Goal: Submit feedback/report problem: Submit feedback/report problem

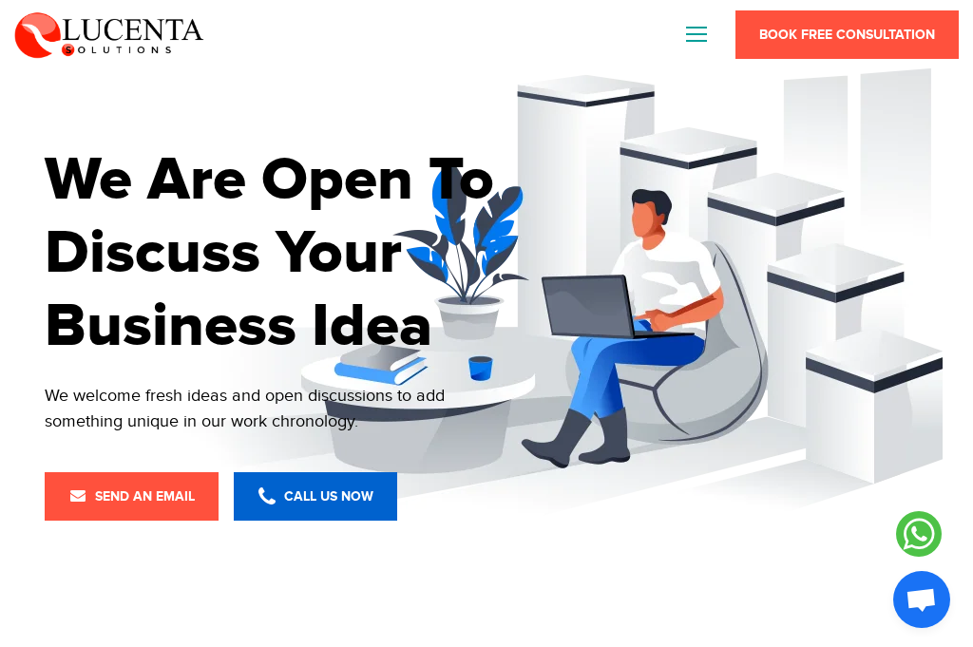
type input "[PERSON_NAME][EMAIL_ADDRESS][DOMAIN_NAME]"
type textarea "We found typos on [DOMAIN_NAME] like 'platfor' and 'softwares'. You can review …"
type input "[PERSON_NAME]"
type input "8722046326"
select select "+1"
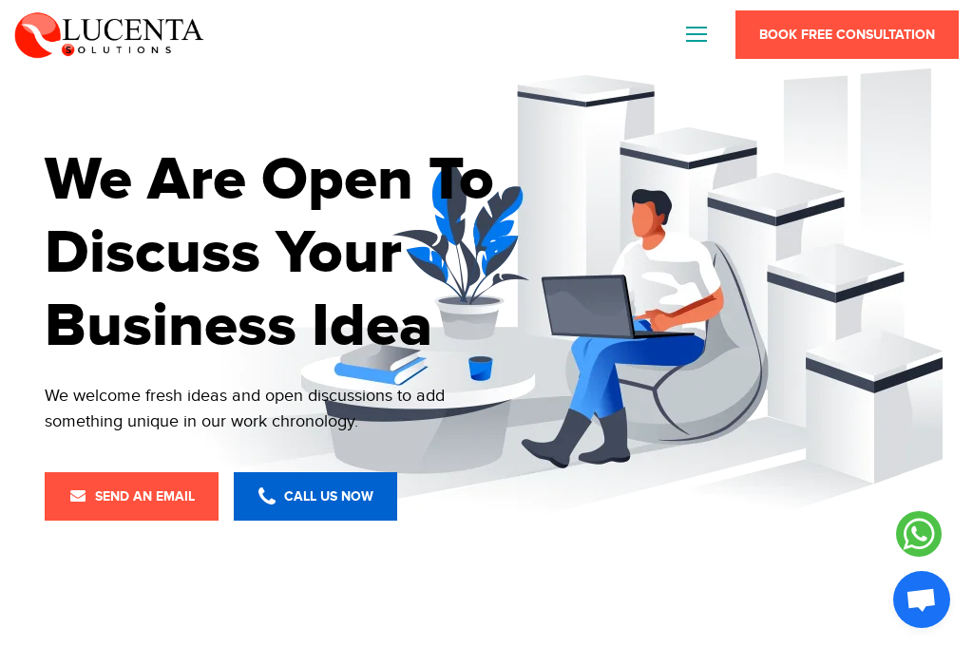
type input "n/a"
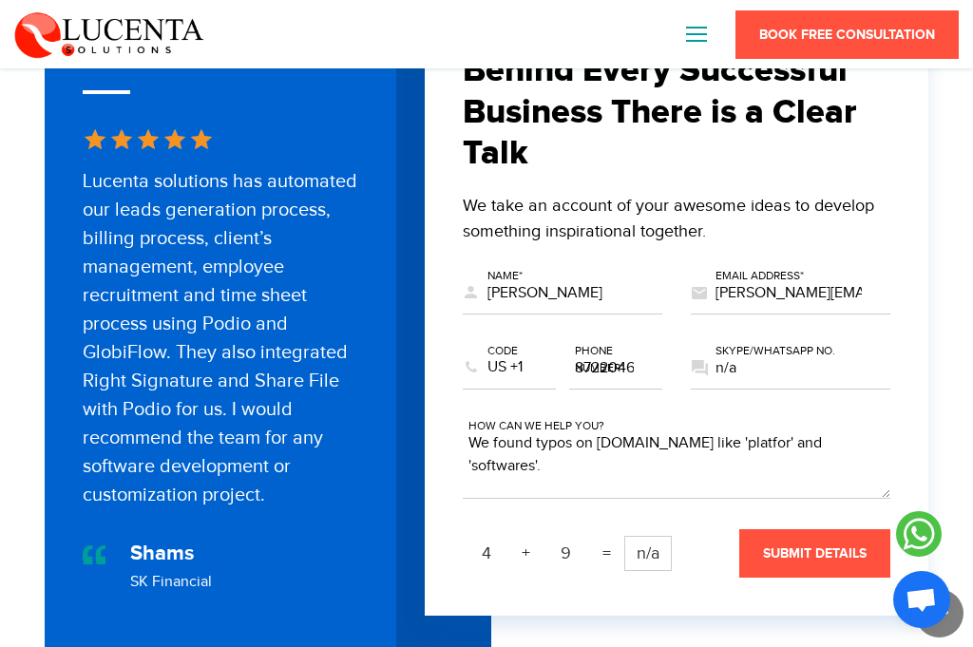
scroll to position [785, 0]
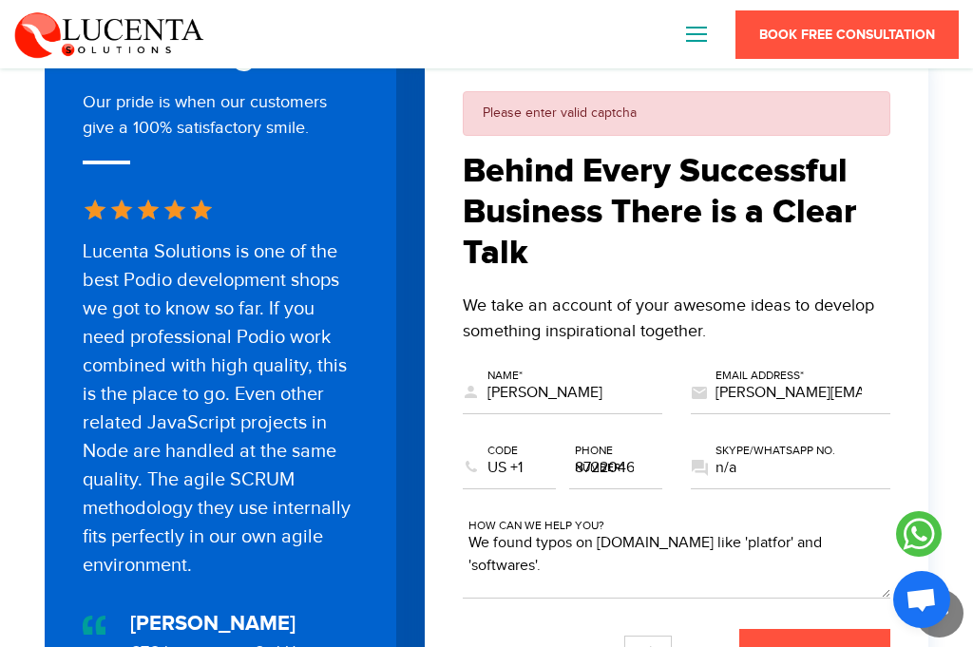
type textarea "We found typos on [DOMAIN_NAME] like 'platfor' and 'softwares'. You can review …"
type input "13"
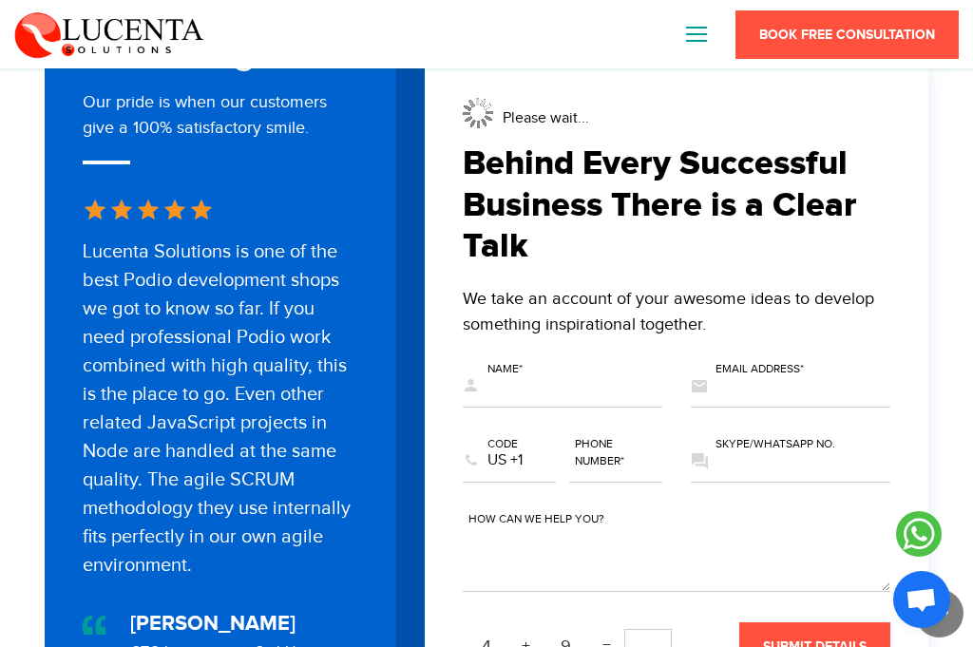
scroll to position [781, 0]
